Goal: Transaction & Acquisition: Book appointment/travel/reservation

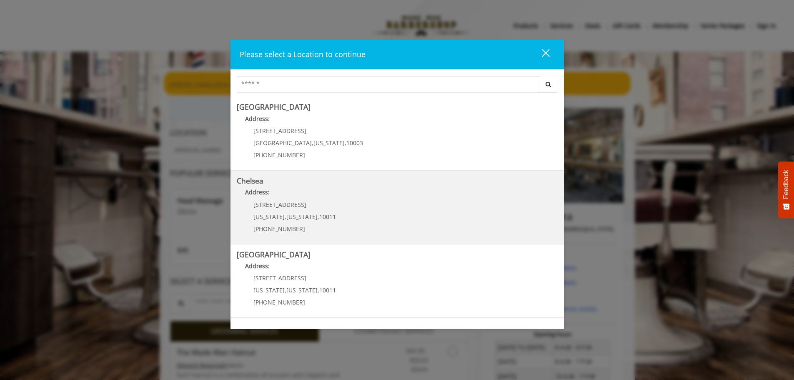
click at [369, 208] on link "Chelsea Address: 169/170 W 23rd St New York , New York , 10011 (917) 639-3902" at bounding box center [397, 207] width 321 height 61
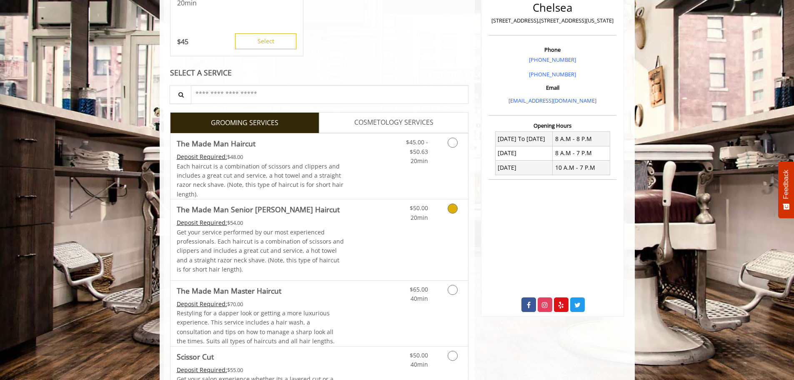
scroll to position [250, 0]
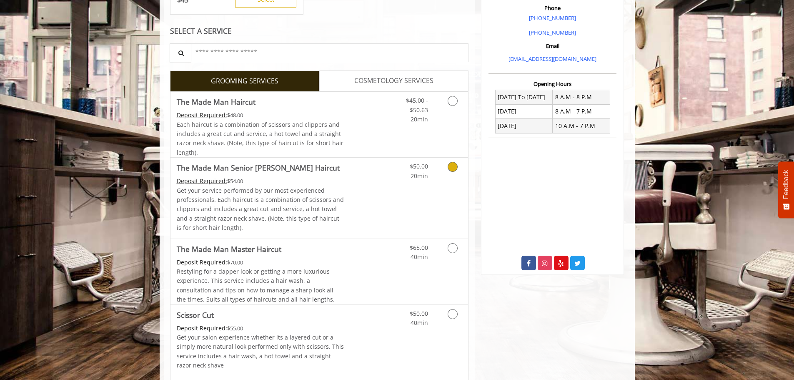
click at [299, 215] on p "Get your service performed by our most experienced professionals. Each haircut …" at bounding box center [261, 209] width 168 height 47
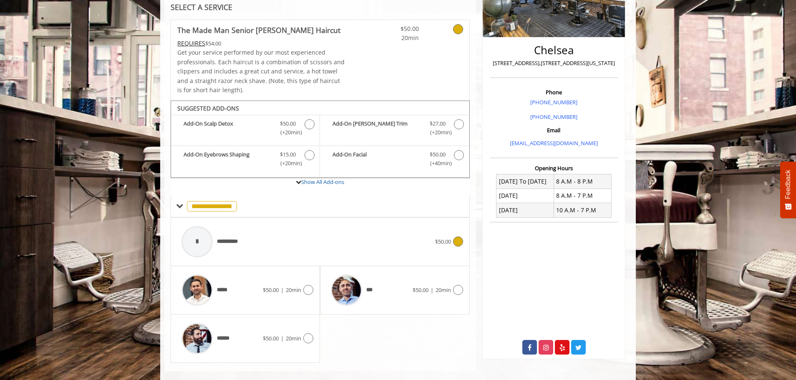
scroll to position [178, 0]
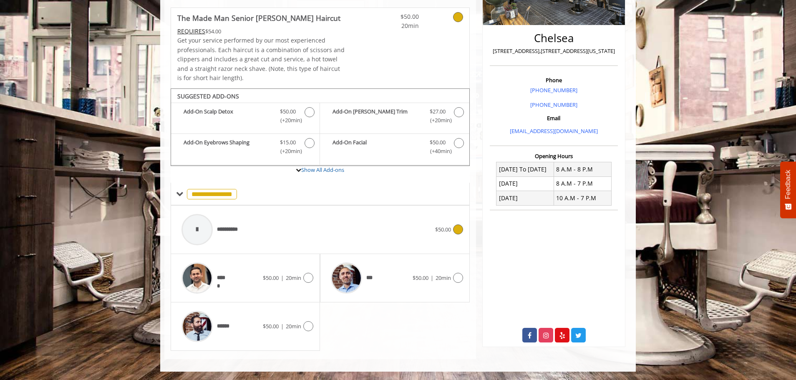
click at [307, 239] on div "**********" at bounding box center [306, 230] width 258 height 40
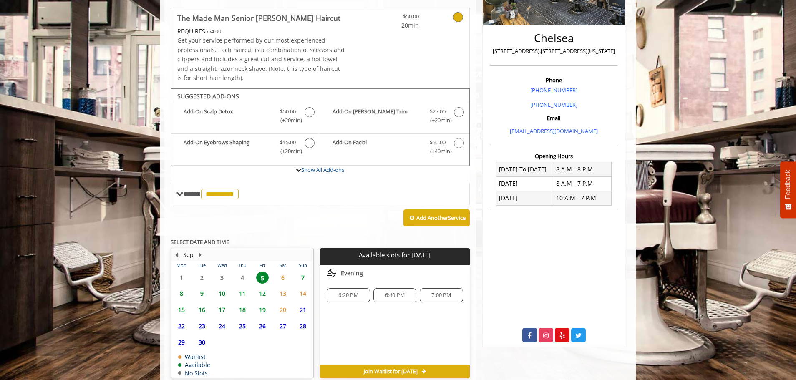
click at [284, 275] on span "6" at bounding box center [282, 277] width 13 height 12
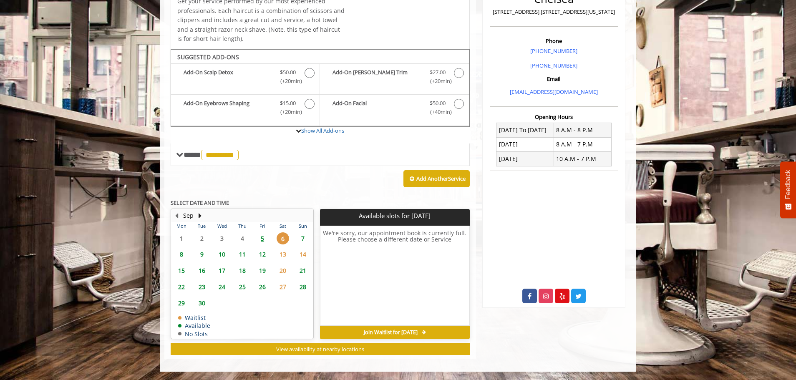
click at [302, 235] on span "7" at bounding box center [303, 238] width 13 height 12
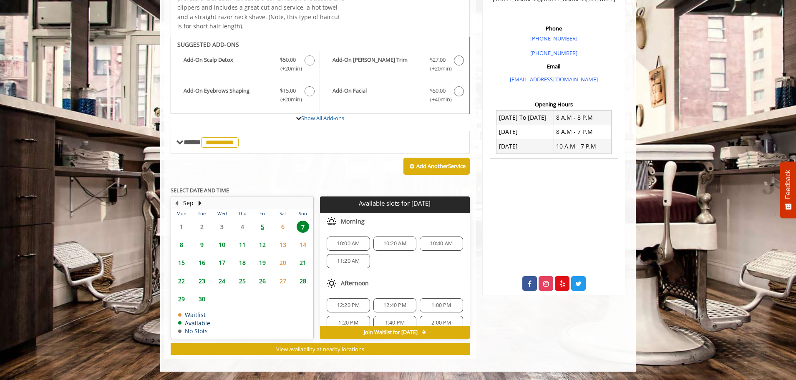
scroll to position [42, 0]
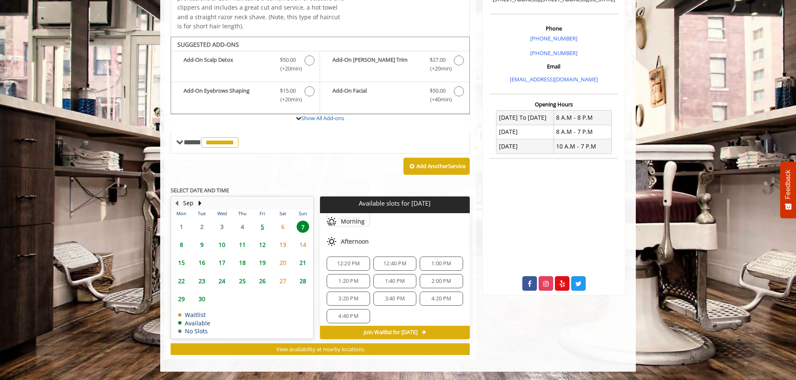
click at [264, 224] on span "5" at bounding box center [262, 227] width 13 height 12
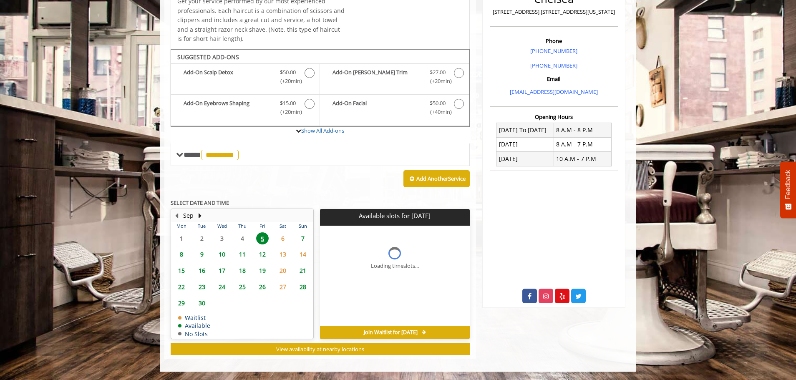
scroll to position [217, 0]
click at [340, 261] on div "6:20 PM" at bounding box center [348, 256] width 43 height 14
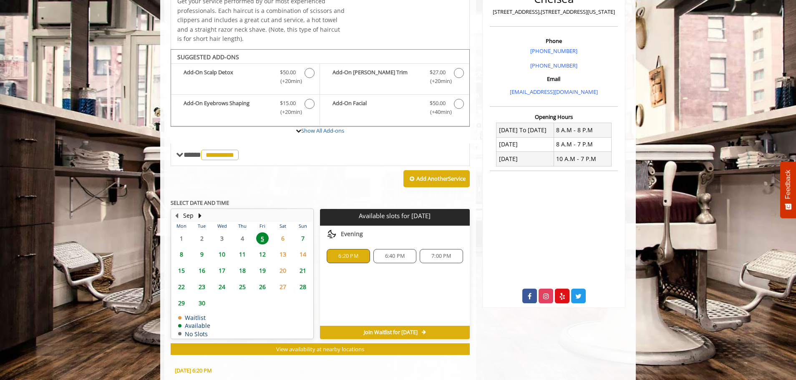
scroll to position [368, 0]
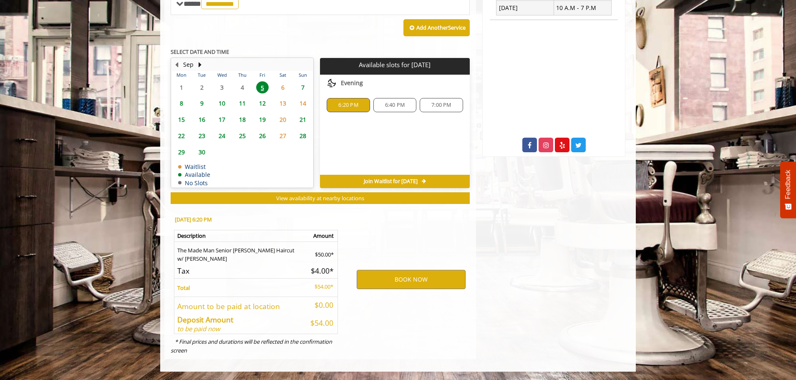
click at [339, 106] on span "6:20 PM" at bounding box center [348, 105] width 20 height 7
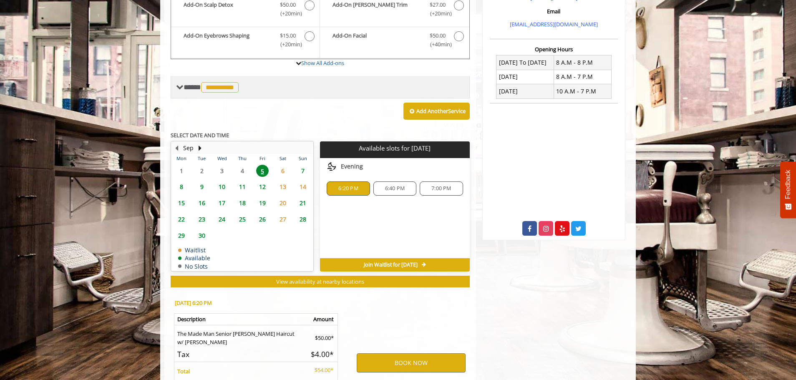
click at [180, 87] on span at bounding box center [180, 87] width 8 height 8
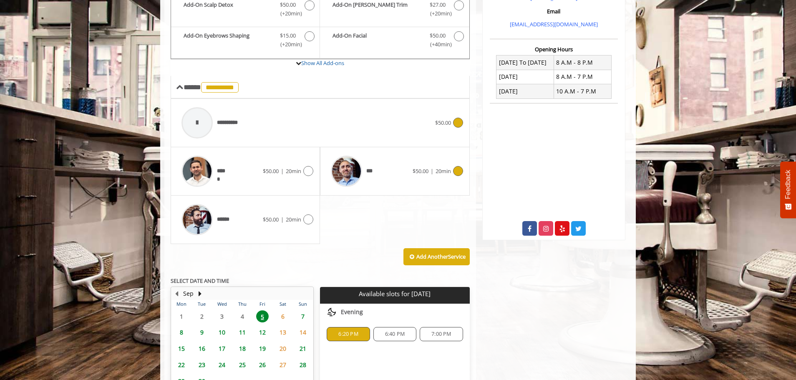
click at [406, 178] on div "***" at bounding box center [369, 171] width 85 height 40
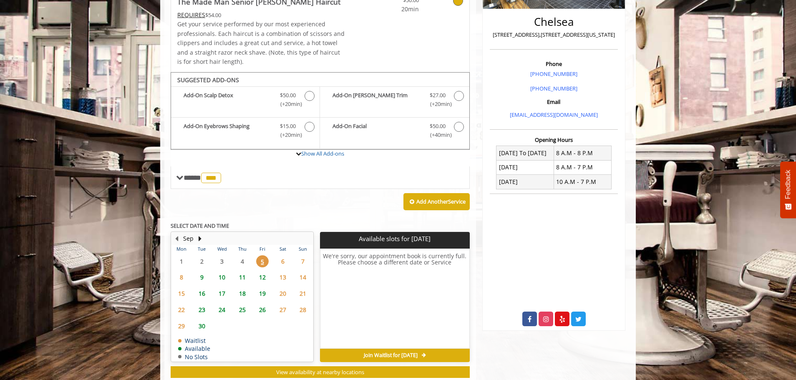
scroll to position [217, 0]
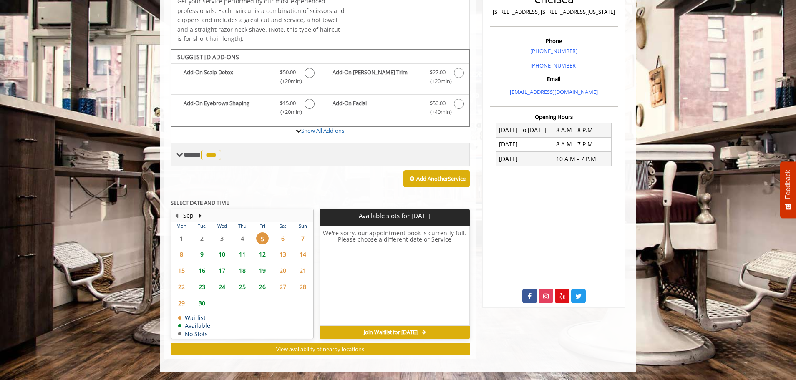
click at [183, 154] on span at bounding box center [180, 155] width 8 height 8
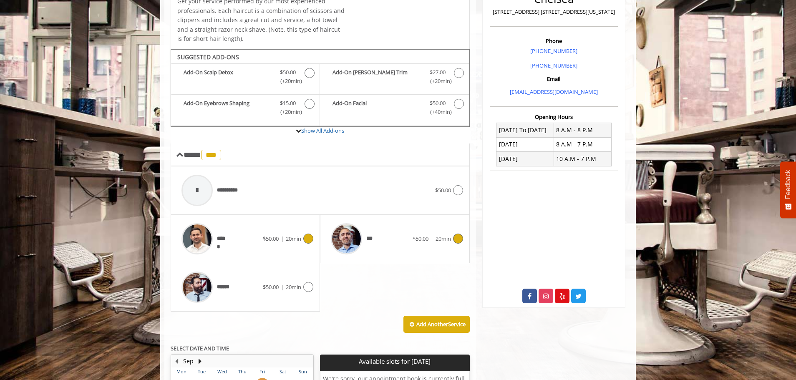
click at [251, 246] on div "*****" at bounding box center [219, 239] width 85 height 40
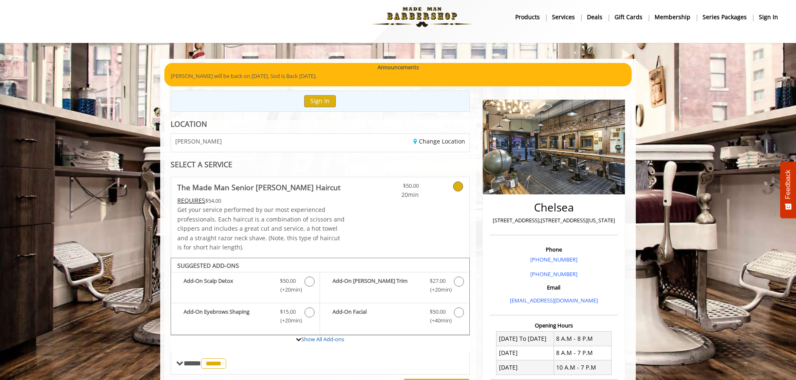
scroll to position [0, 0]
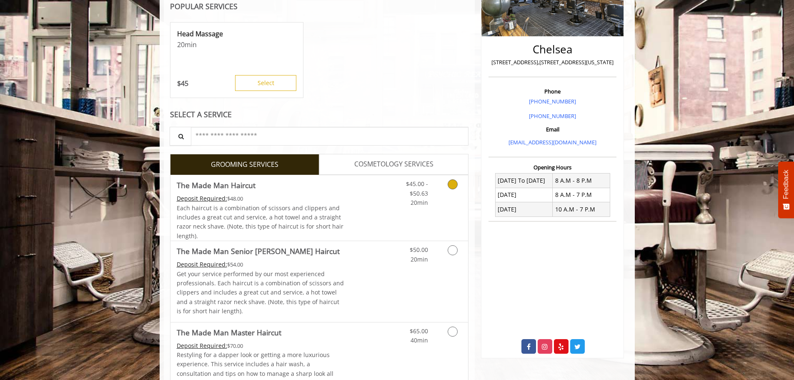
click at [283, 195] on div "Deposit Required: $48.00" at bounding box center [261, 198] width 168 height 9
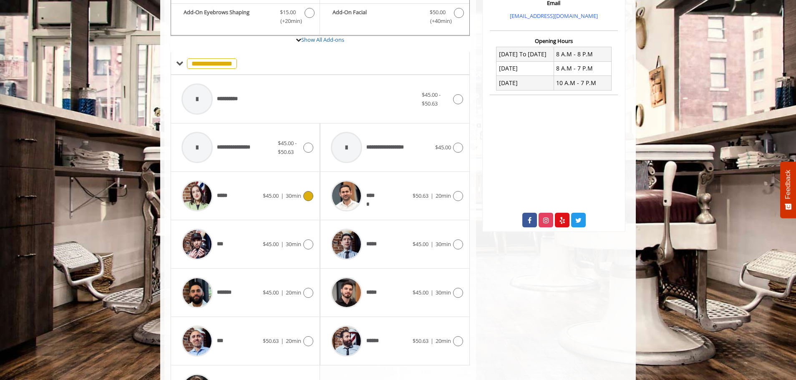
scroll to position [335, 0]
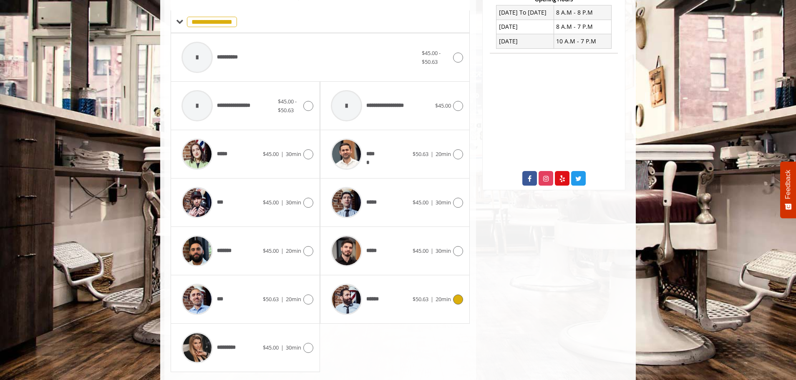
click at [382, 302] on div "******" at bounding box center [369, 299] width 85 height 40
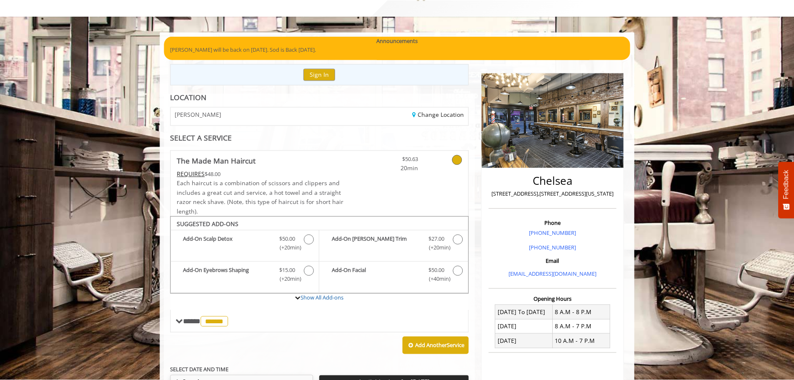
scroll to position [0, 0]
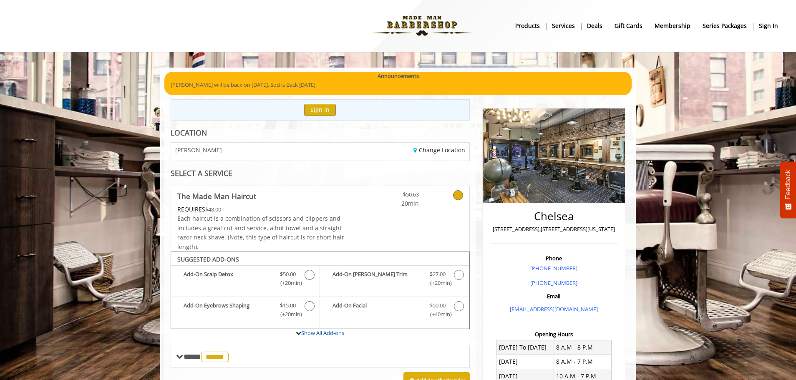
click at [321, 217] on span "Each haircut is a combination of scissors and clippers and includes a great cut…" at bounding box center [260, 232] width 167 height 36
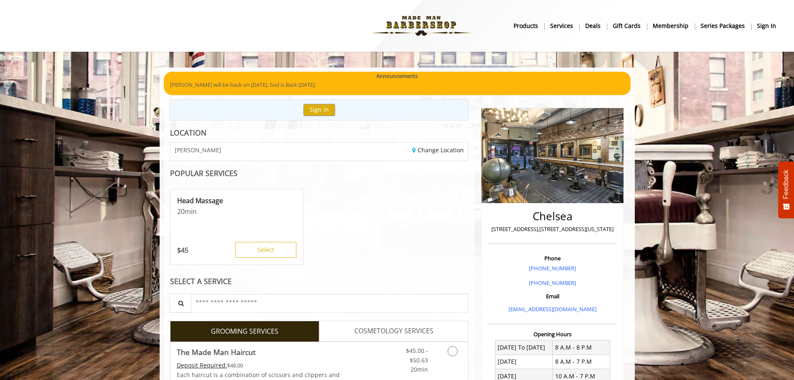
scroll to position [172, 0]
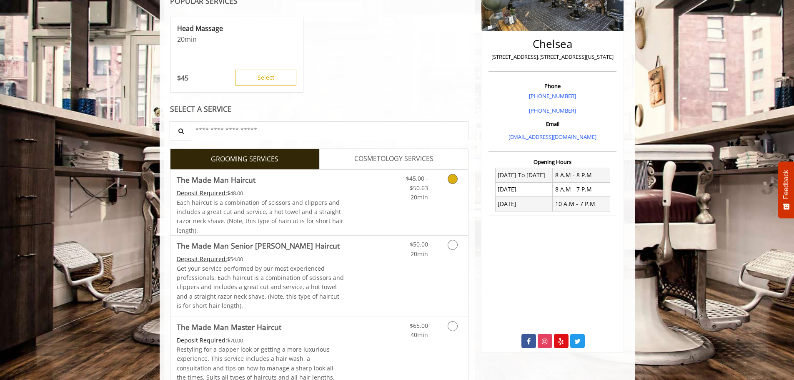
click at [269, 200] on span "Each haircut is a combination of scissors and clippers and includes a great cut…" at bounding box center [260, 217] width 167 height 36
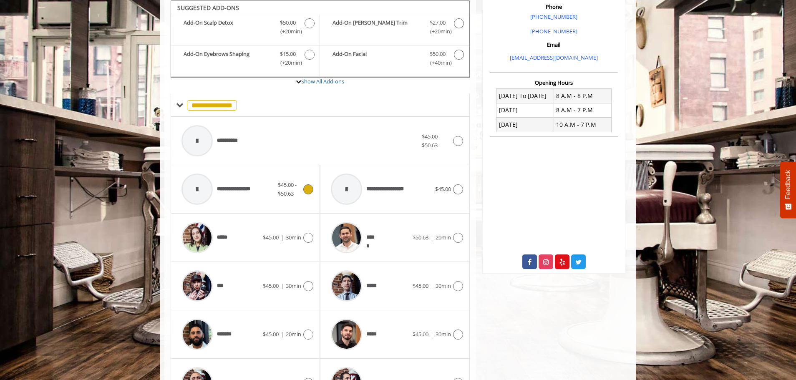
scroll to position [335, 0]
